Goal: Check status: Check status

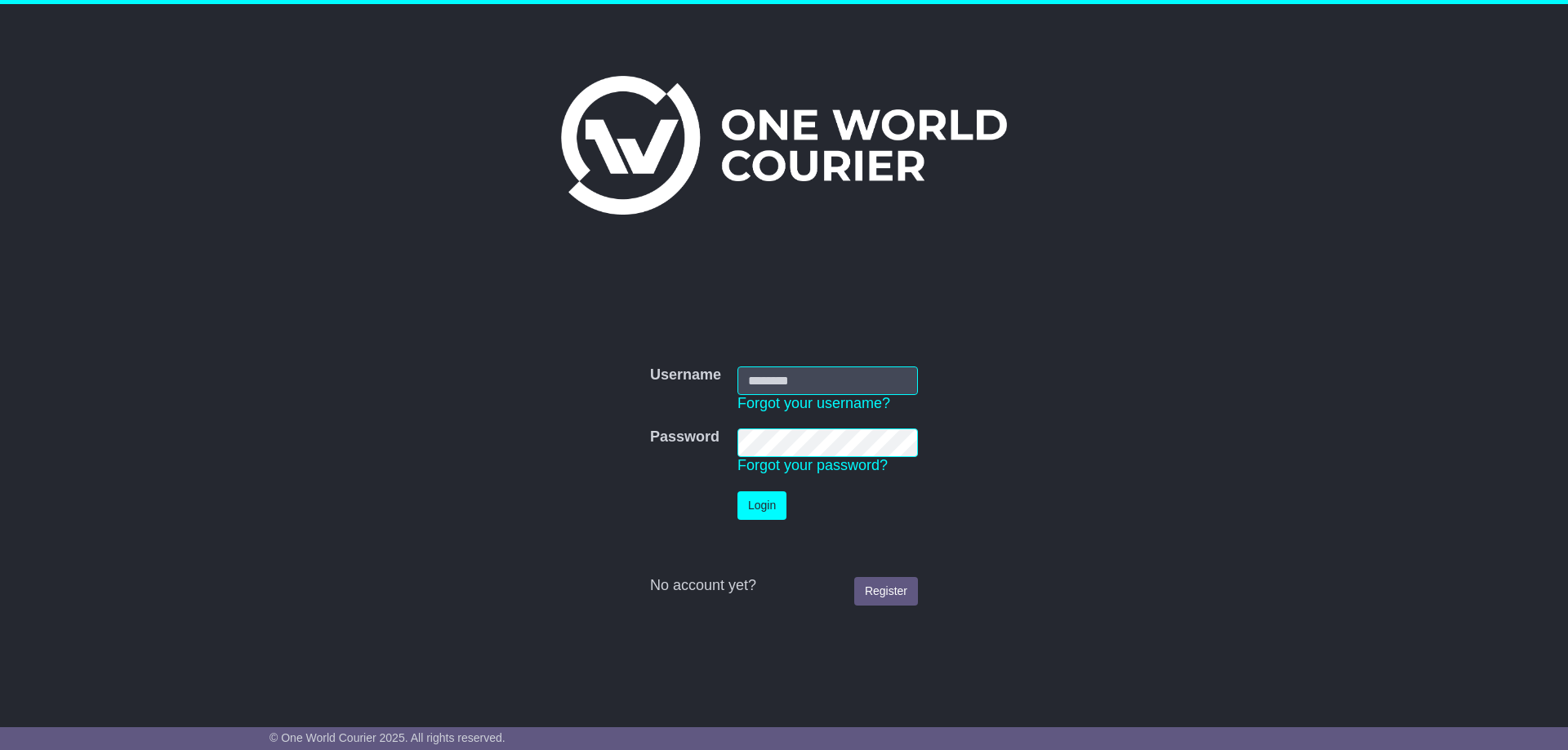
type input "**********"
click at [756, 508] on button "Login" at bounding box center [761, 505] width 49 height 28
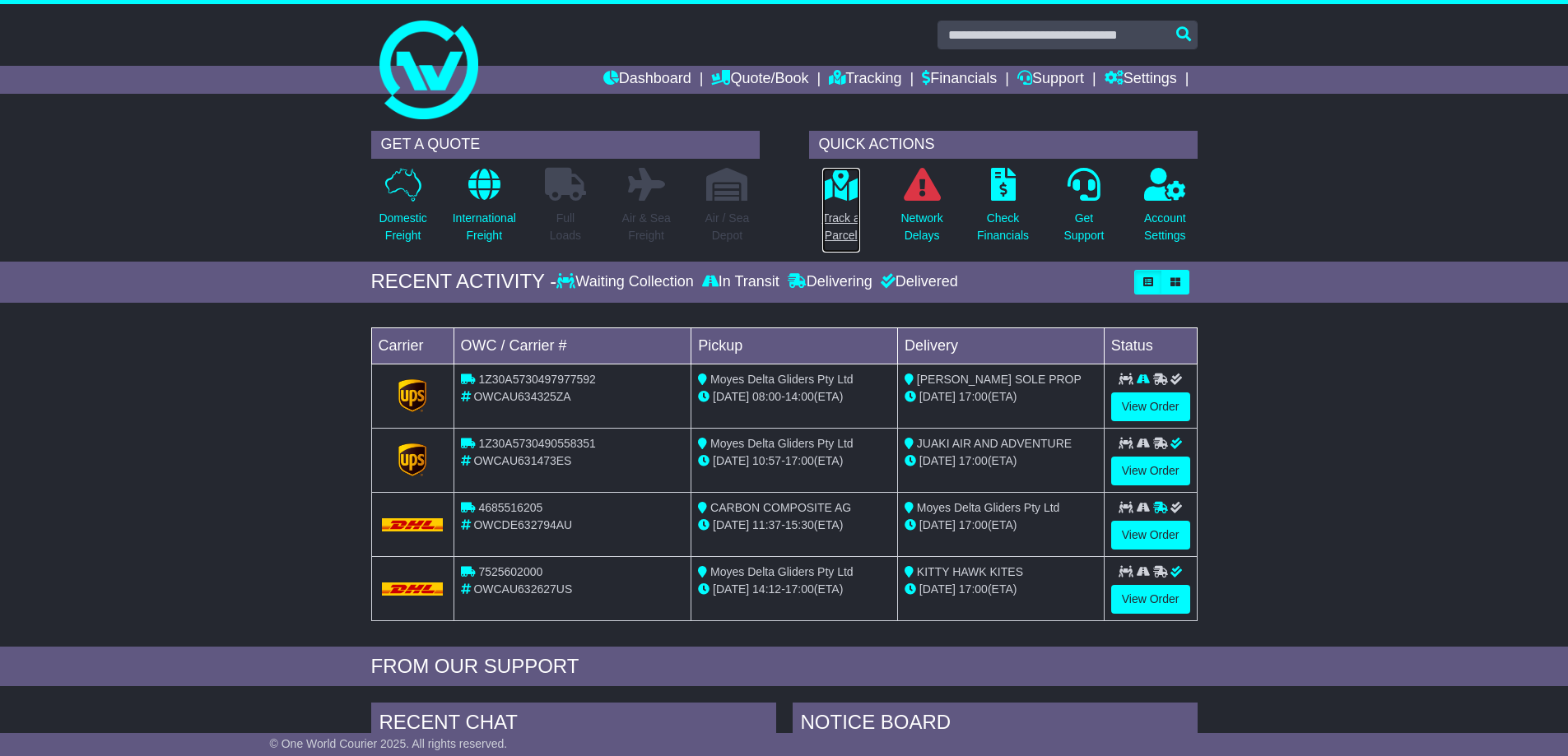
click at [837, 179] on icon at bounding box center [840, 184] width 37 height 33
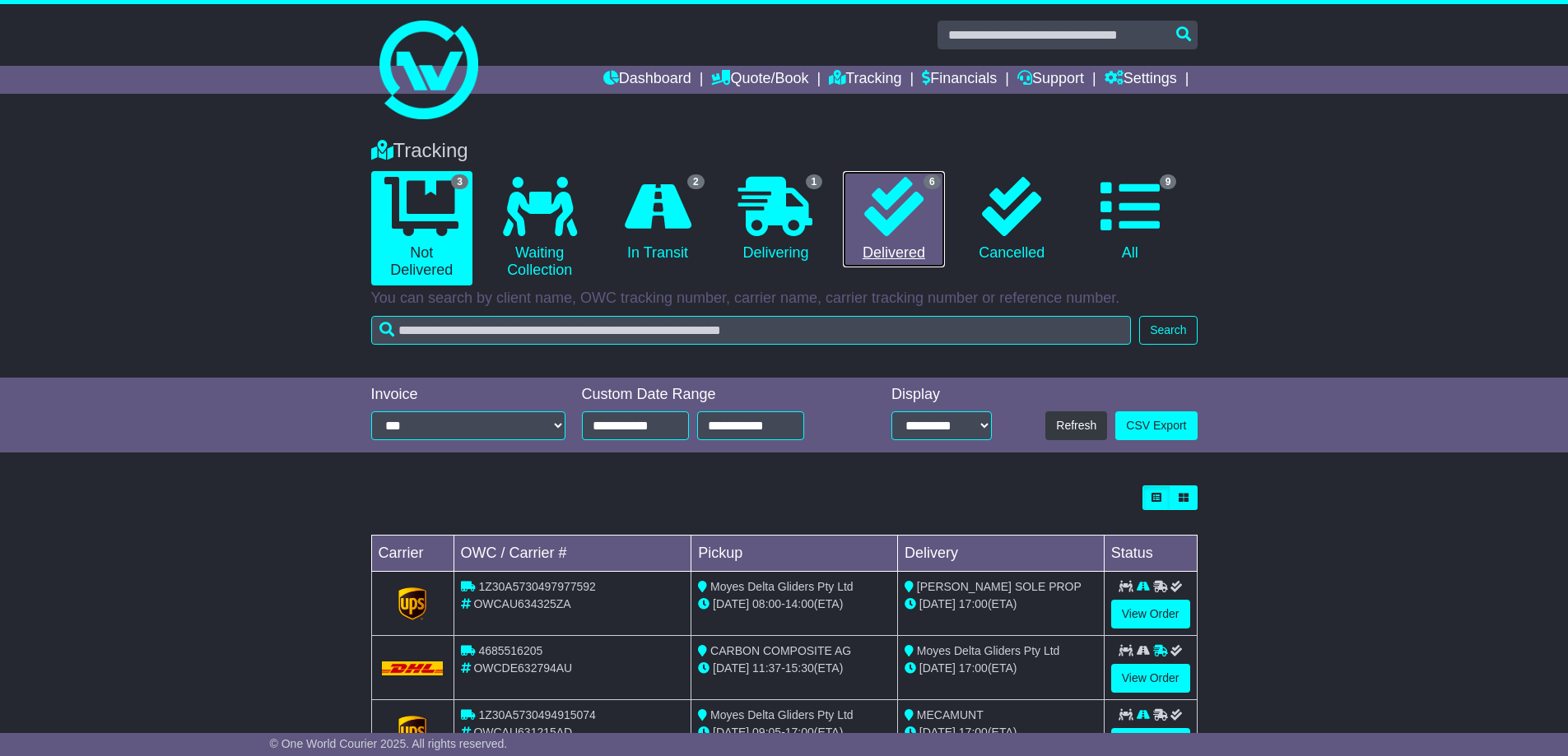
click at [897, 200] on icon at bounding box center [894, 206] width 59 height 59
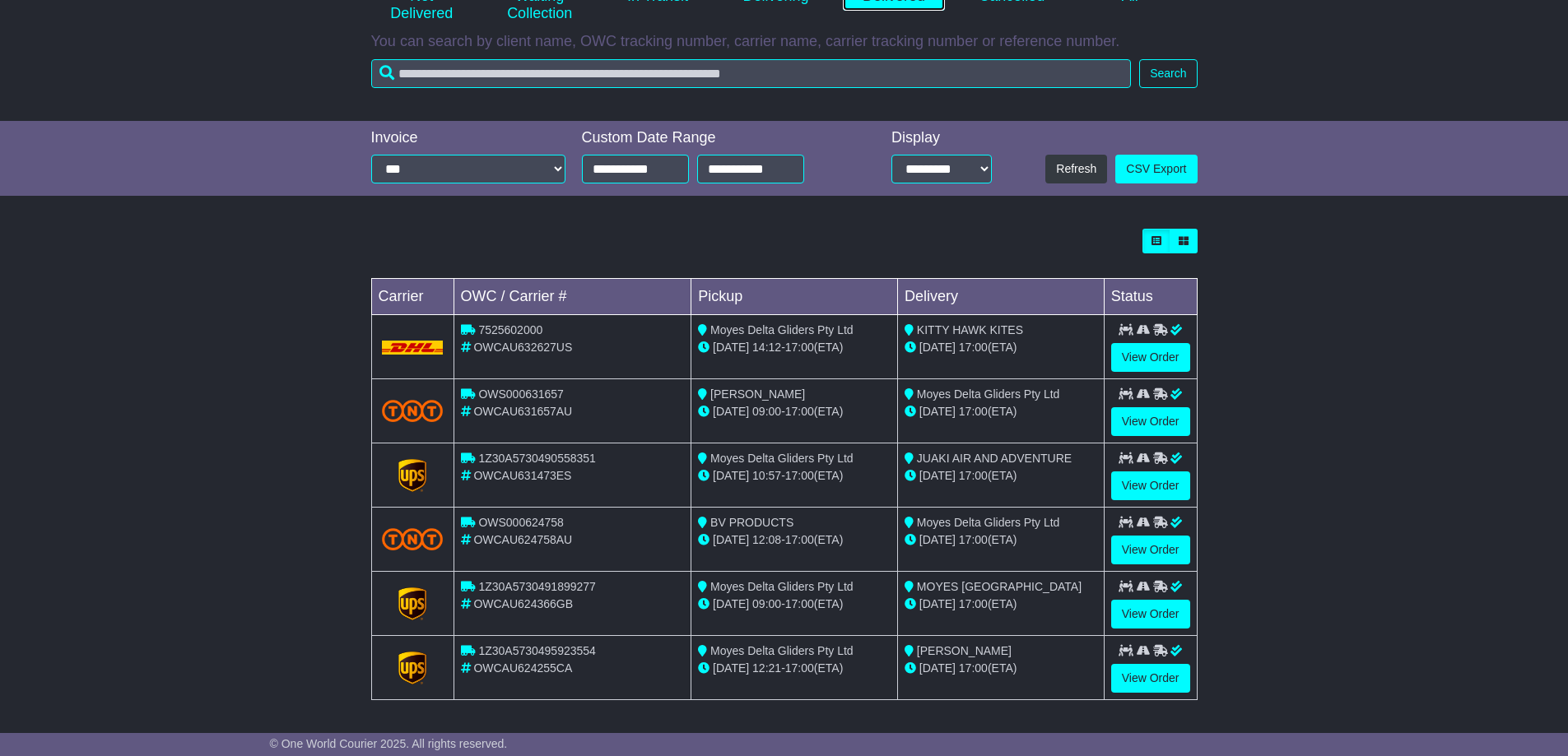
scroll to position [259, 0]
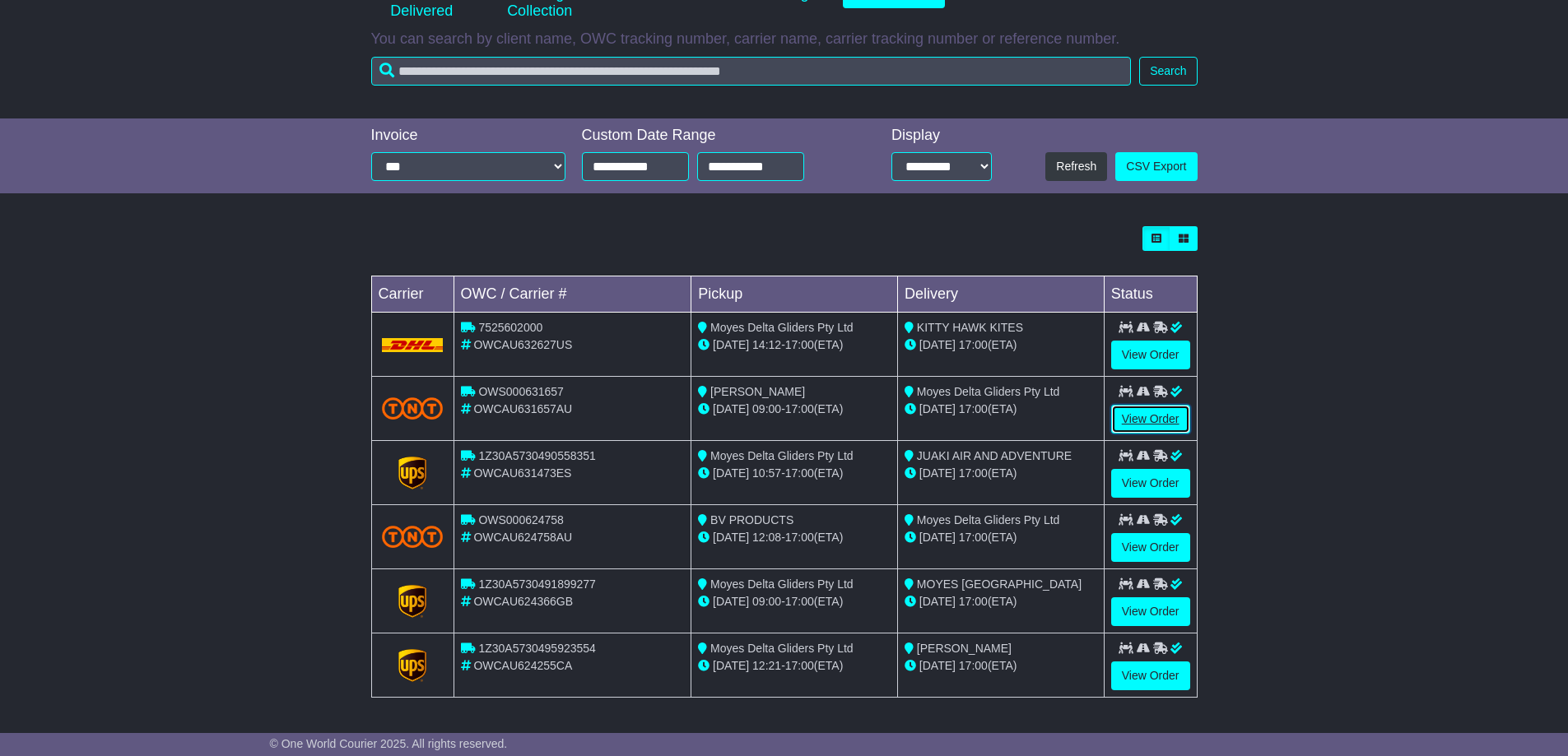
click at [1151, 415] on link "View Order" at bounding box center [1151, 419] width 79 height 28
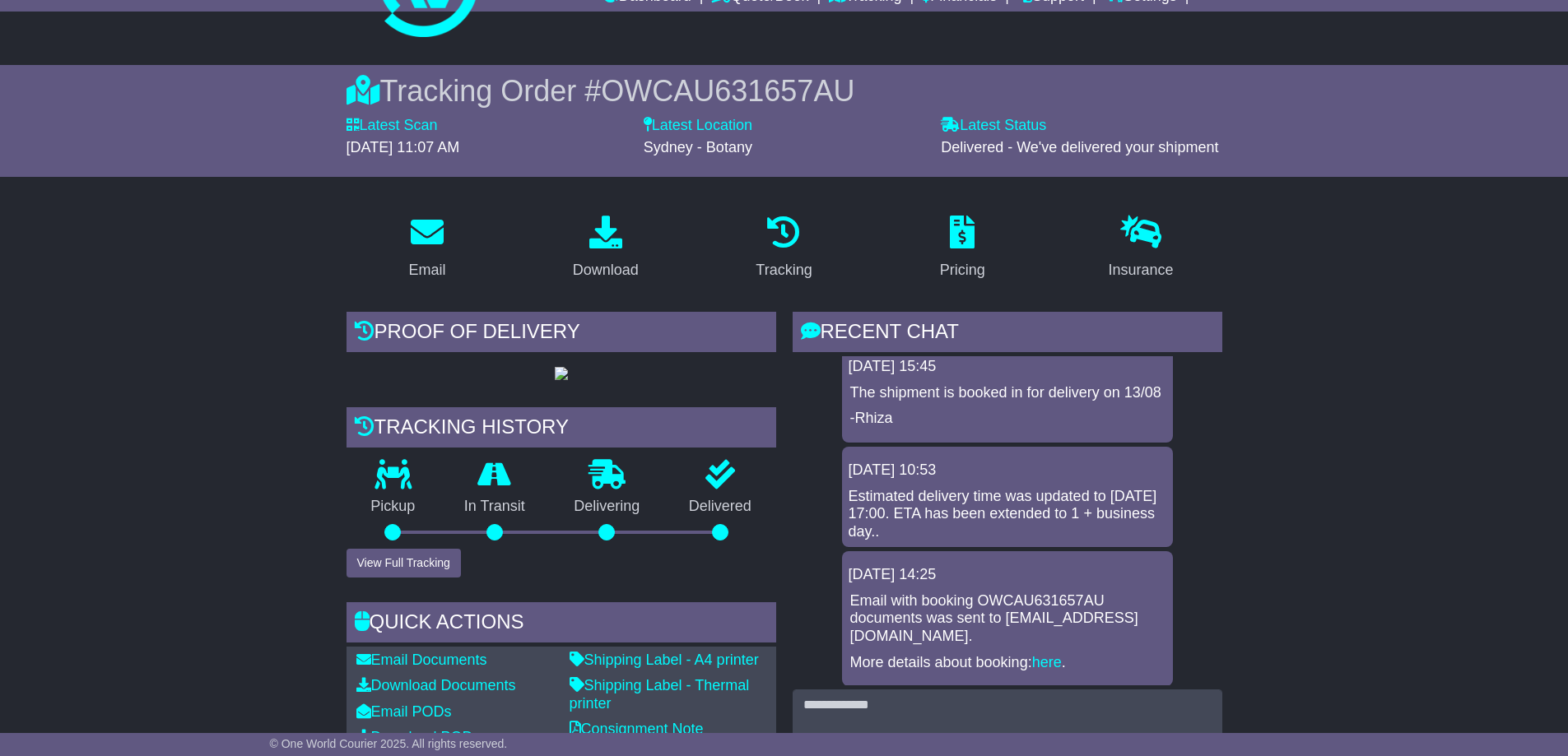
scroll to position [188, 0]
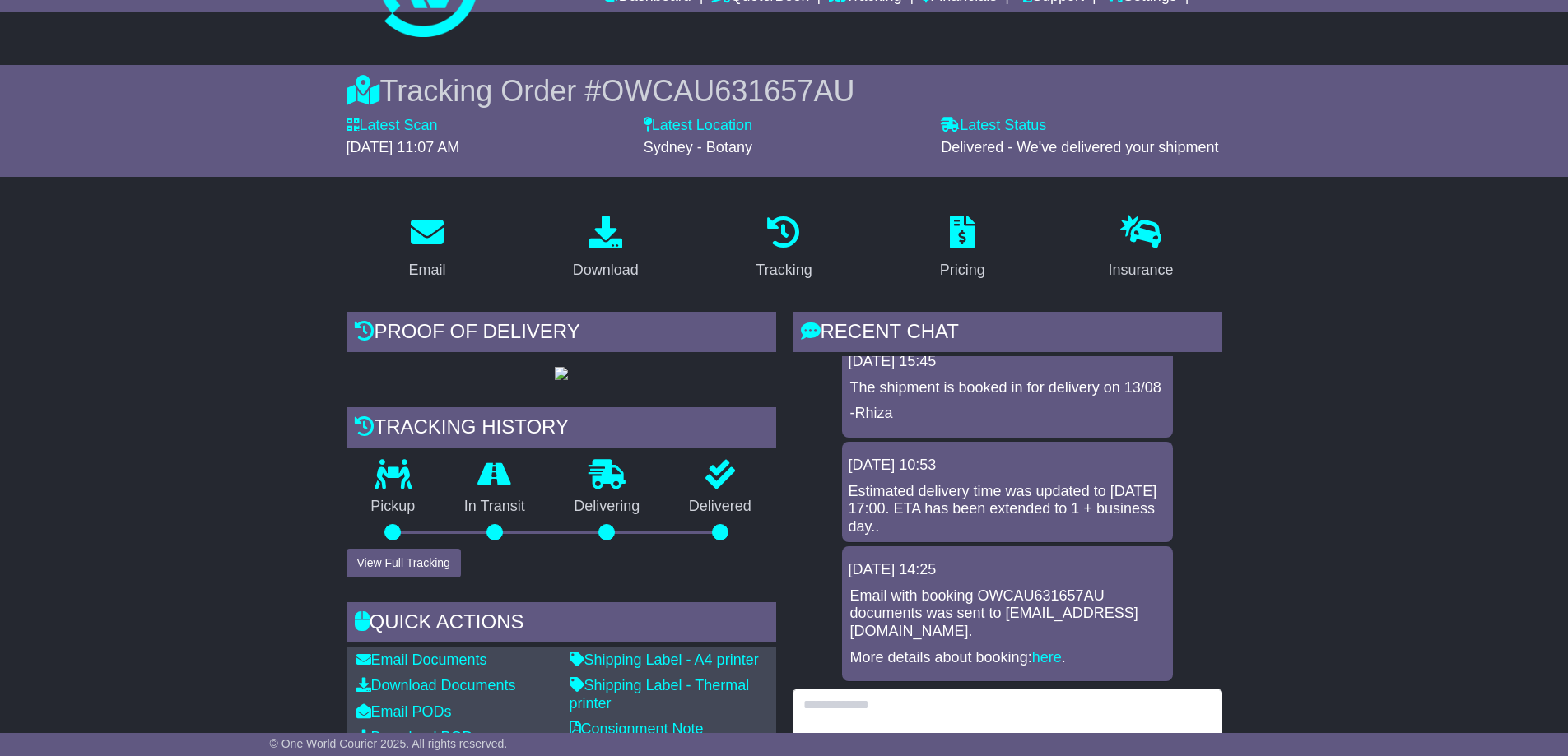
click at [914, 708] on textarea at bounding box center [1007, 725] width 429 height 71
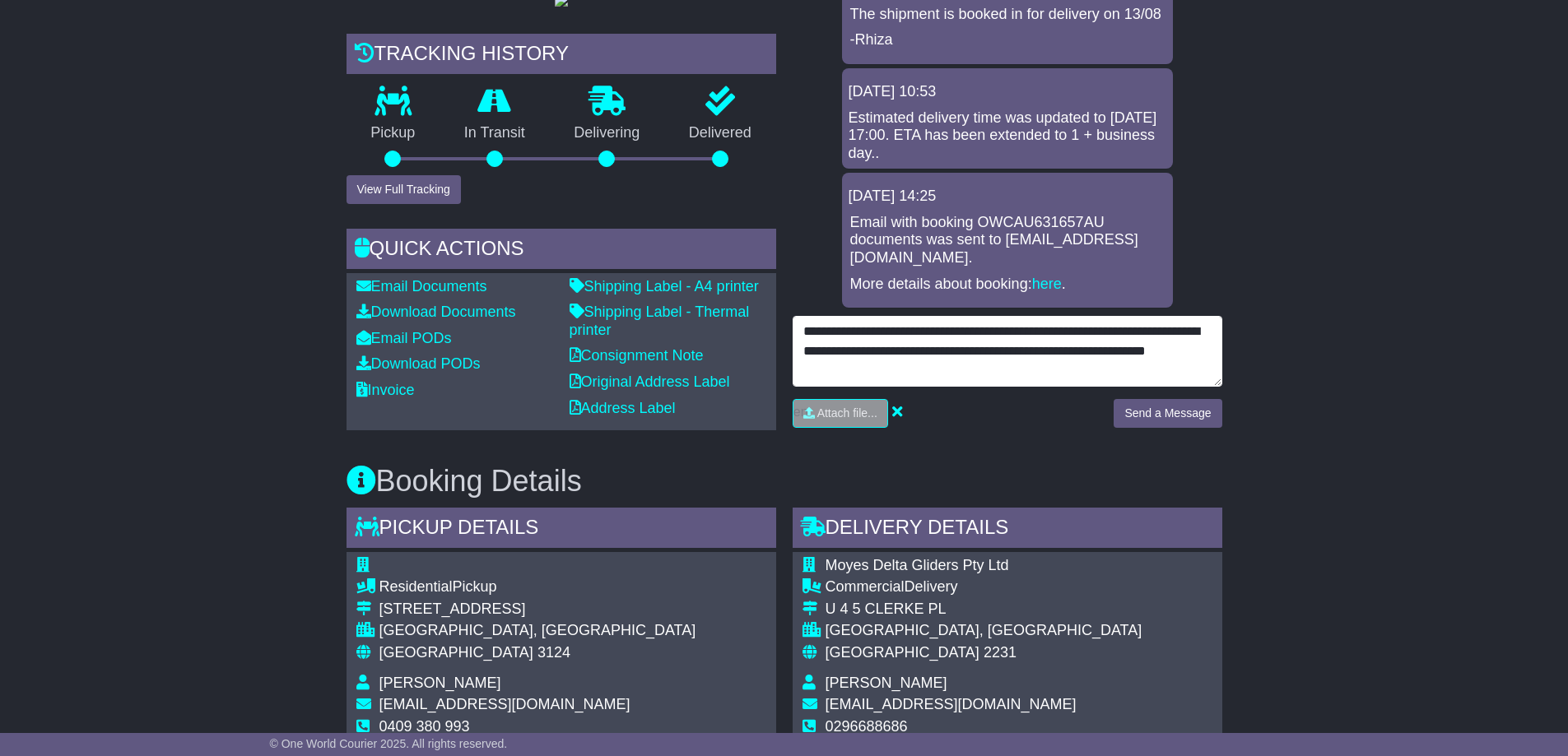
scroll to position [579, 0]
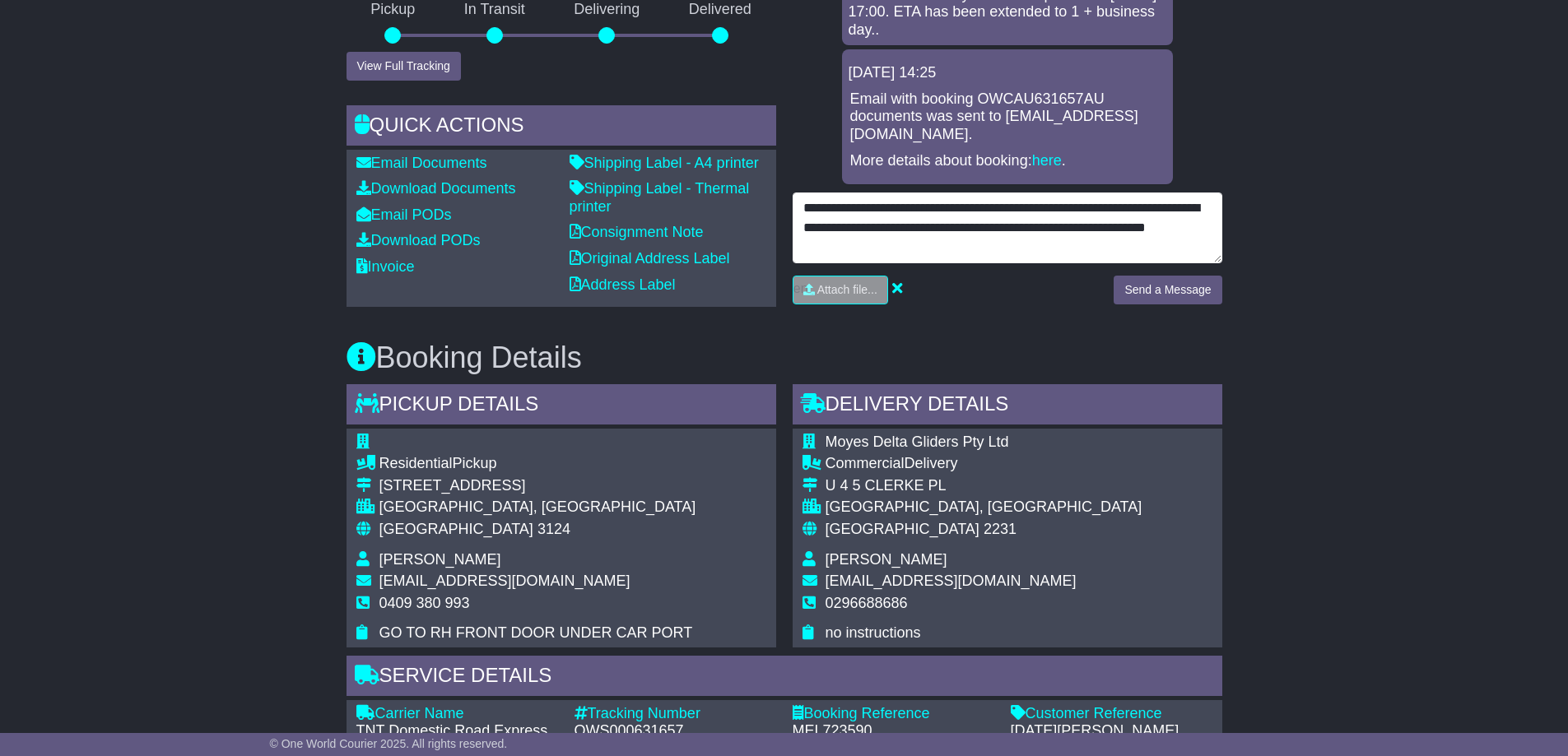
type textarea "**********"
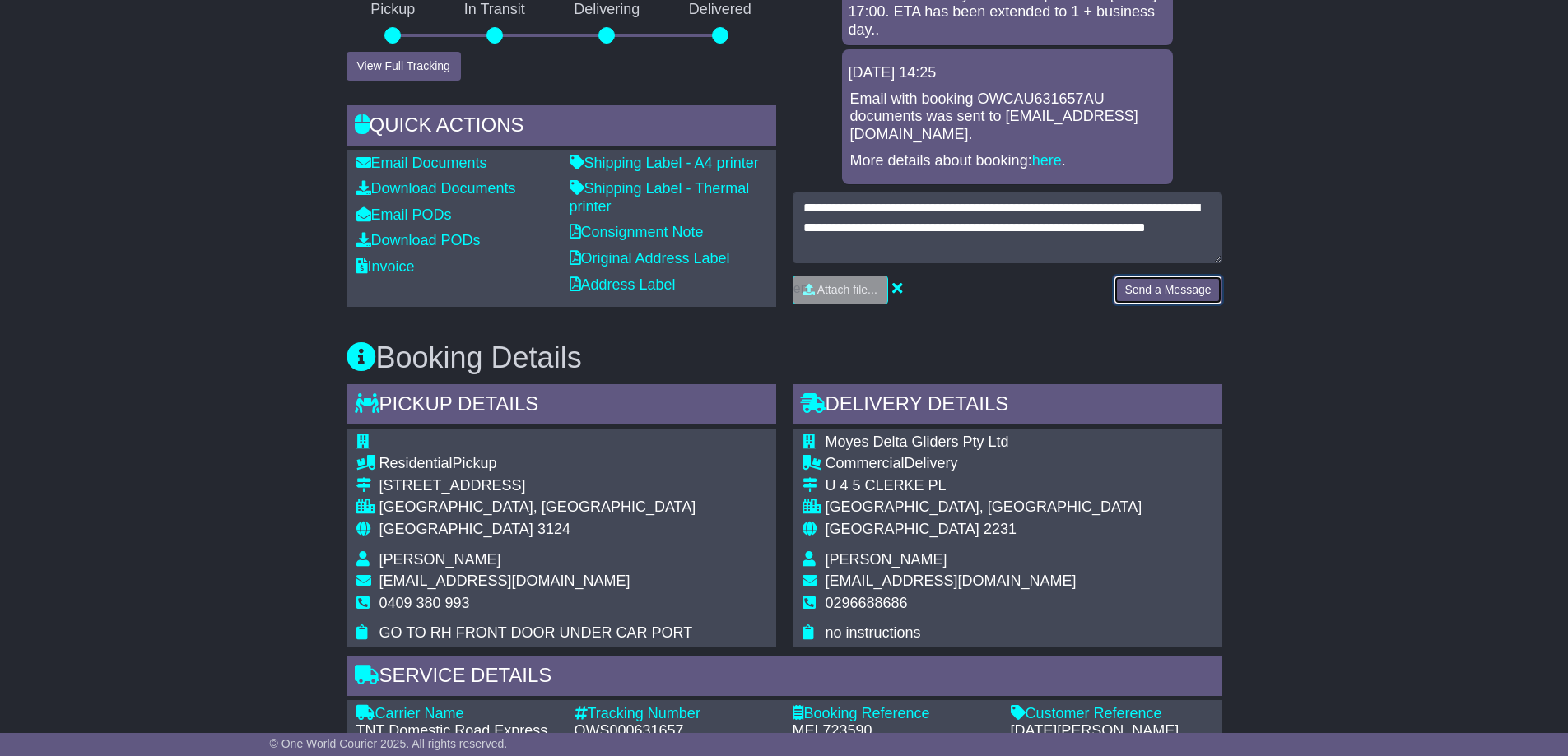
click at [1175, 291] on button "Send a Message" at bounding box center [1167, 290] width 108 height 28
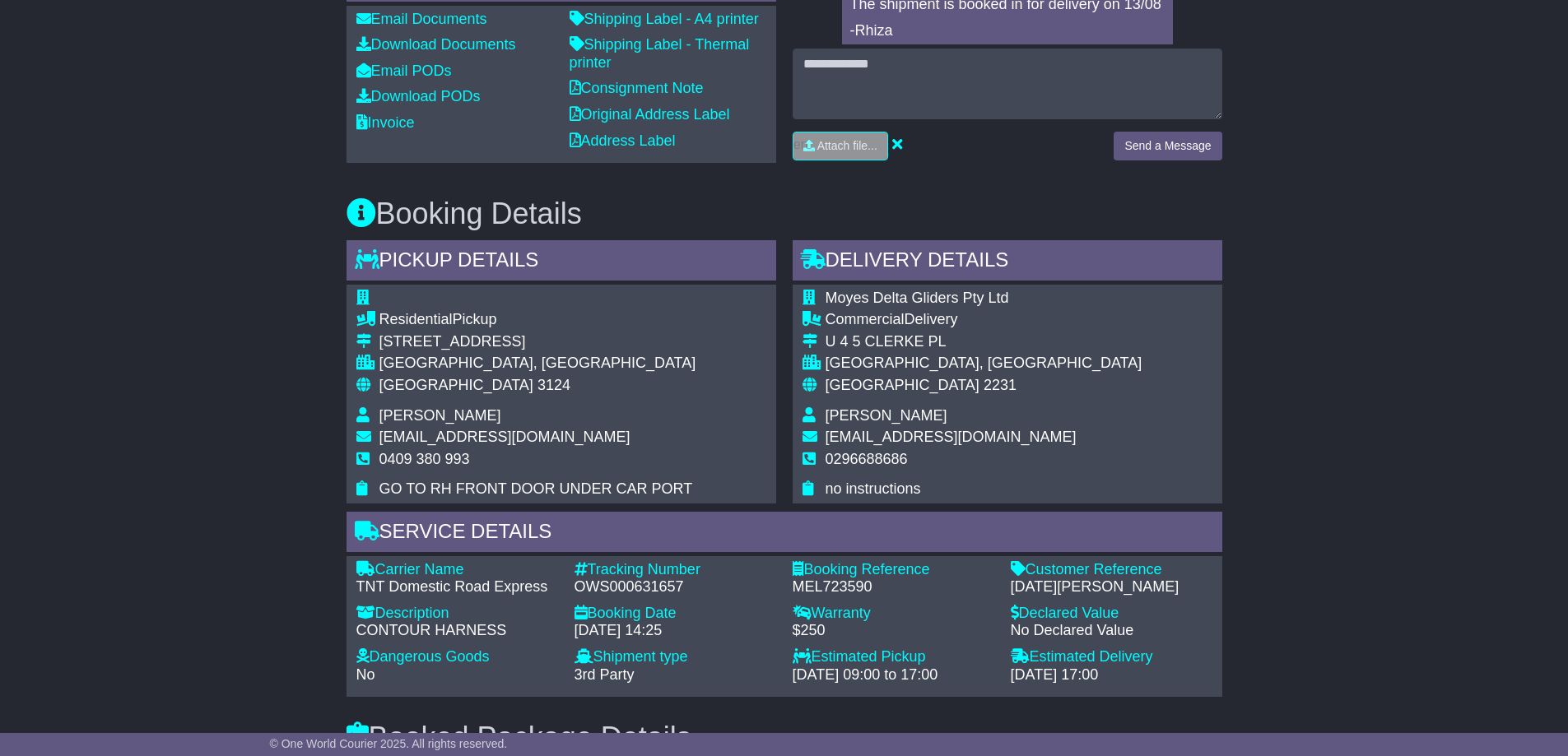
scroll to position [803, 0]
